Goal: Task Accomplishment & Management: Manage account settings

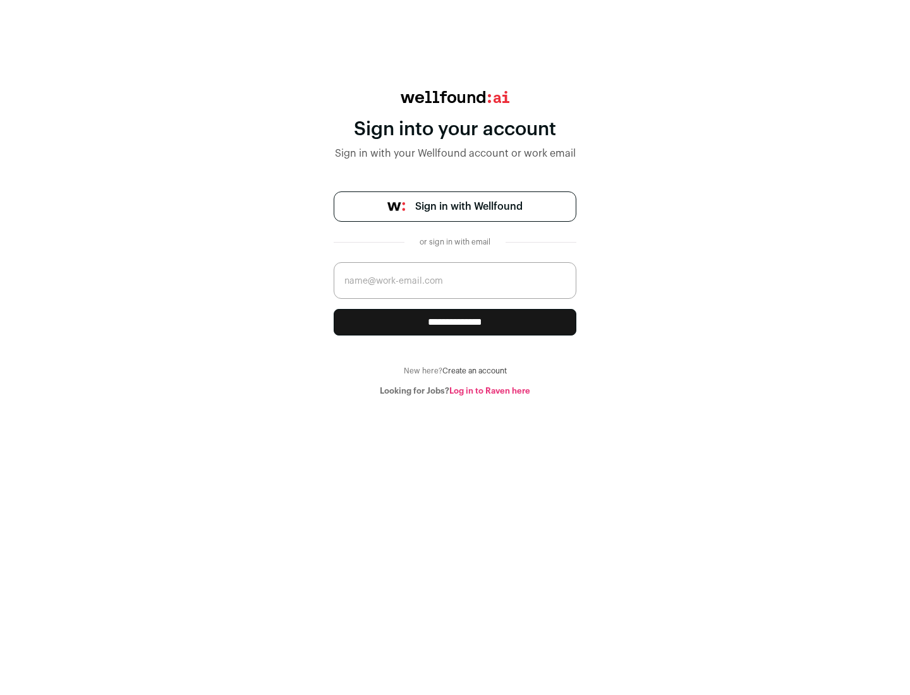
click at [468, 207] on span "Sign in with Wellfound" at bounding box center [468, 206] width 107 height 15
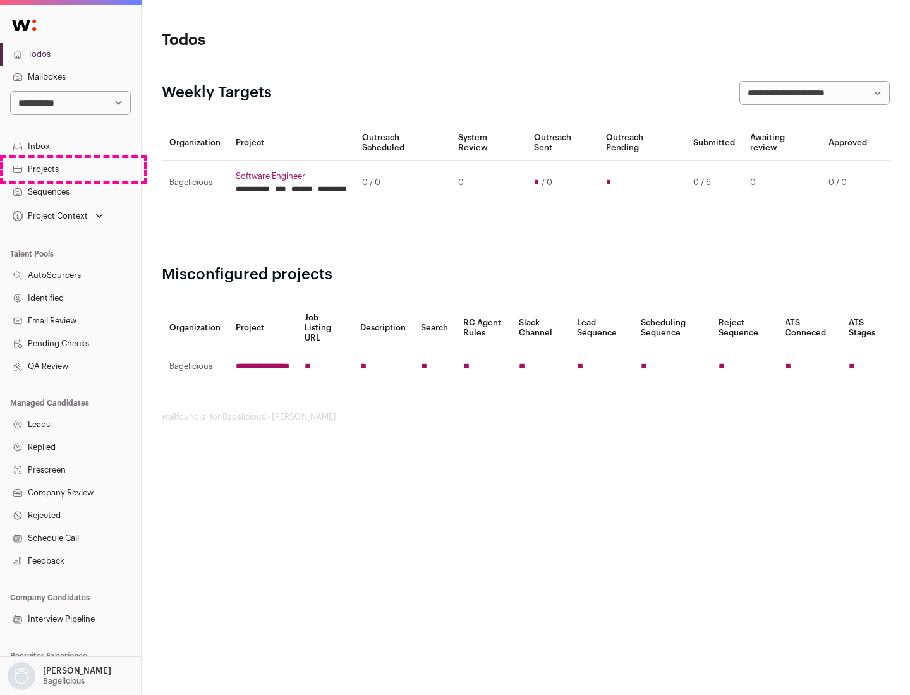
click at [70, 169] on link "Projects" at bounding box center [70, 169] width 141 height 23
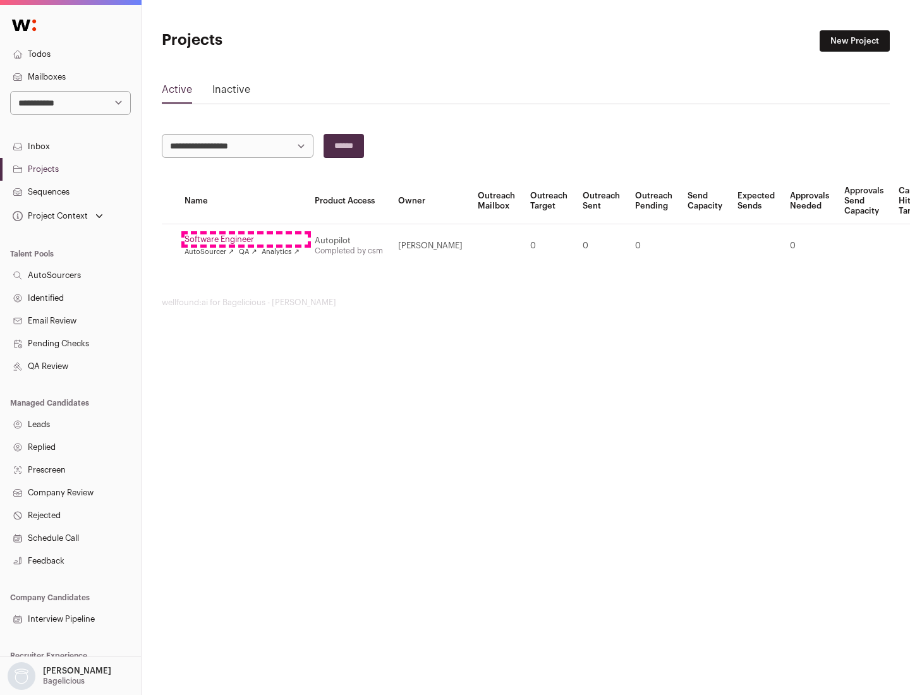
click at [246, 239] on link "Software Engineer" at bounding box center [241, 239] width 115 height 10
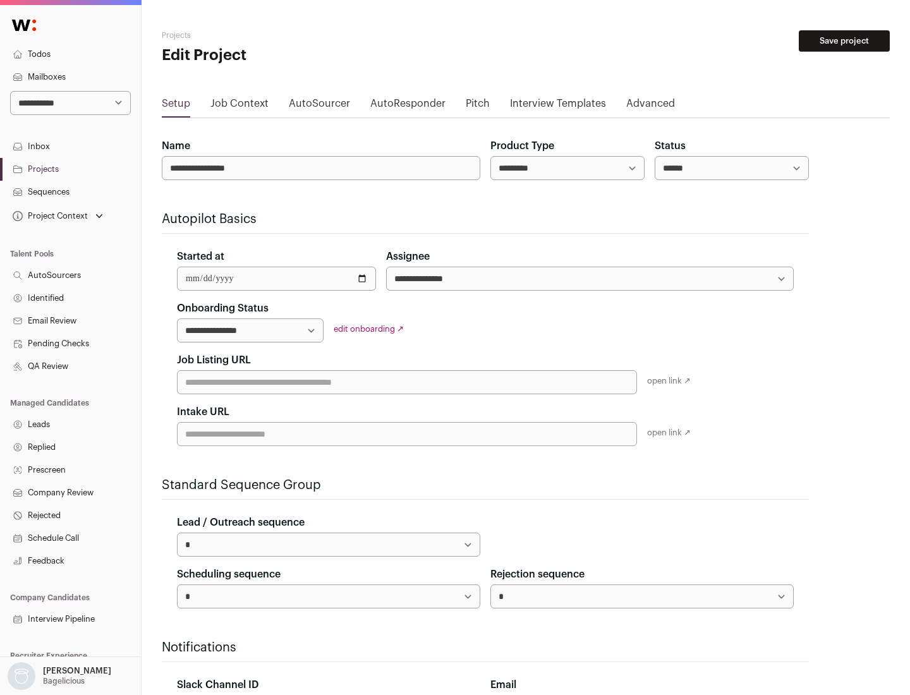
click at [844, 41] on button "Save project" at bounding box center [844, 40] width 91 height 21
